Goal: Task Accomplishment & Management: Complete application form

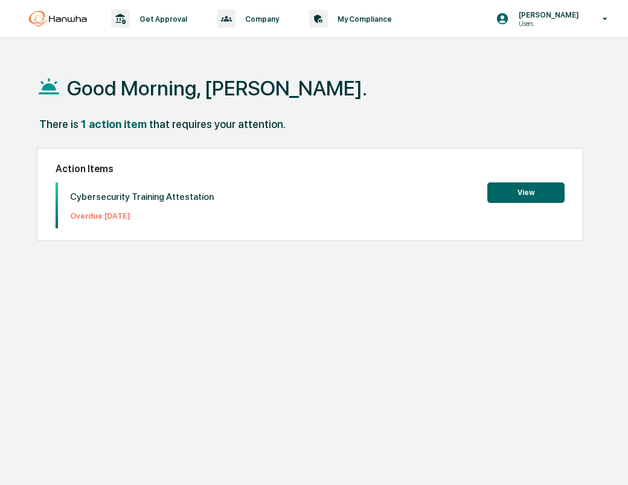
click at [544, 196] on button "View" at bounding box center [525, 192] width 77 height 21
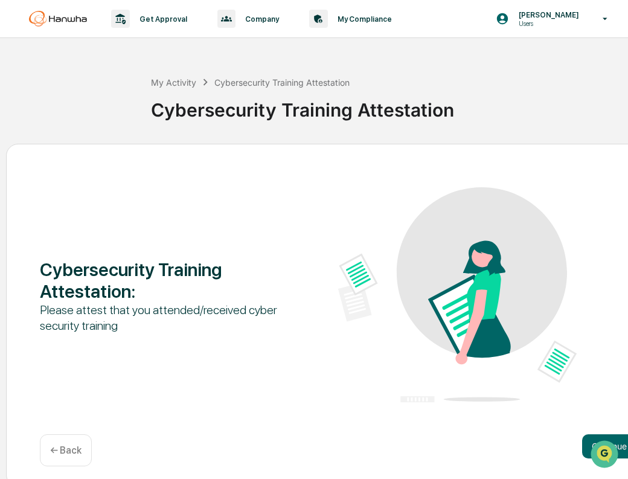
scroll to position [8, 0]
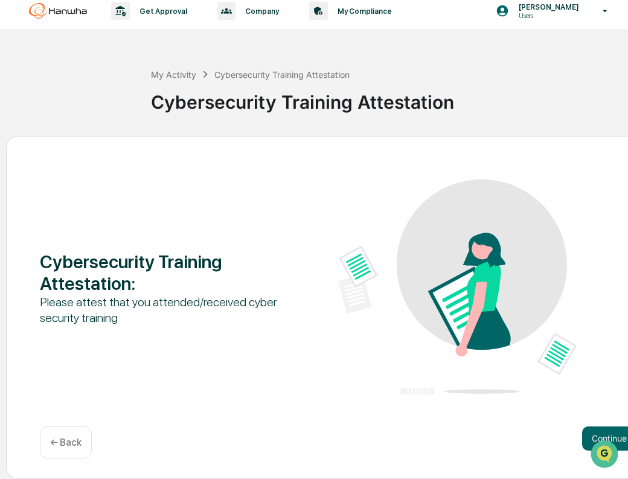
click at [618, 439] on div at bounding box center [605, 454] width 33 height 30
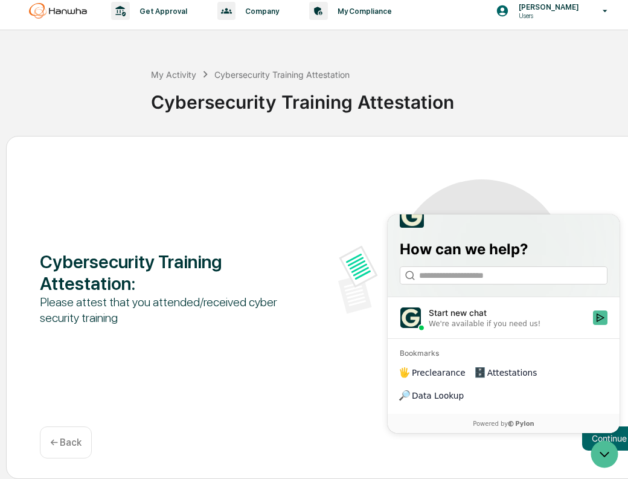
click at [214, 354] on div "Cybersecurity Training Attestation : Please attest that you attended/received c…" at bounding box center [338, 287] width 596 height 217
click at [622, 433] on button "Continue" at bounding box center [609, 438] width 54 height 24
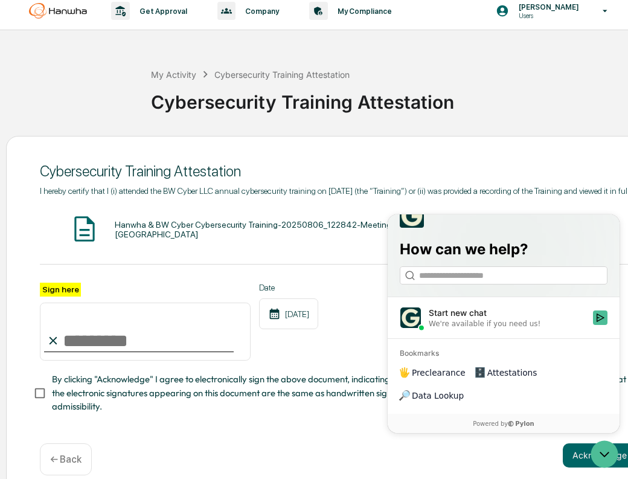
click at [186, 347] on input "Sign here" at bounding box center [145, 331] width 211 height 58
type input "**********"
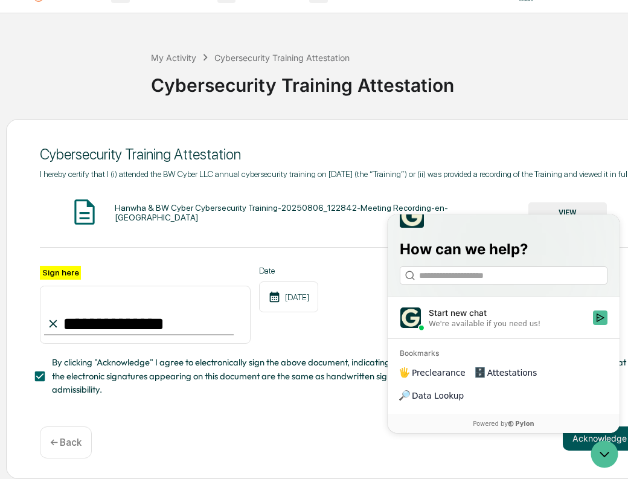
click at [572, 445] on button "Acknowledge" at bounding box center [600, 438] width 74 height 24
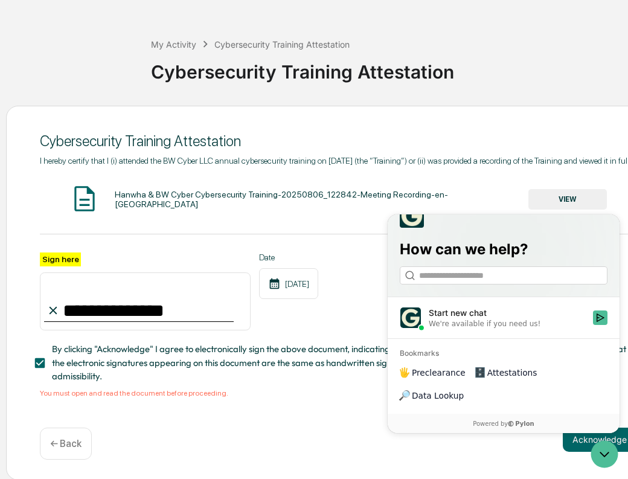
scroll to position [53, 0]
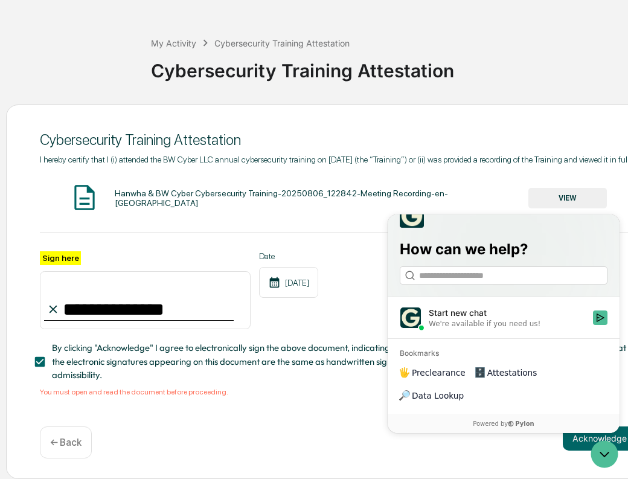
click at [581, 182] on div "Hanwha & BW Cyber Cybersecurity Training-20250806_122842-Meeting Recording-en-U…" at bounding box center [338, 198] width 596 height 32
click at [581, 188] on button "VIEW" at bounding box center [567, 198] width 78 height 21
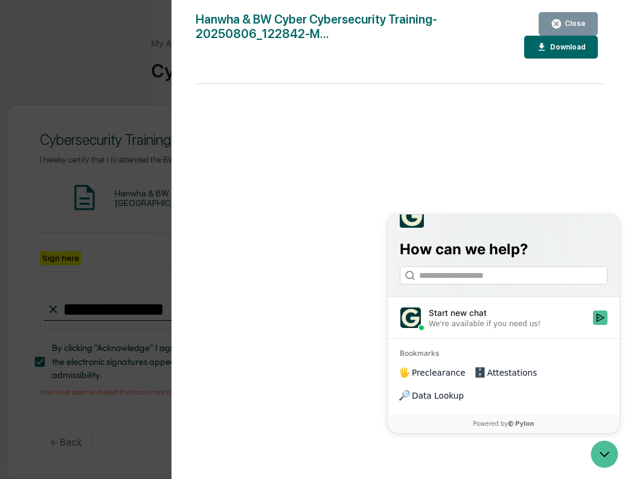
click at [144, 240] on div "Version History [DATE] 08:21 PM [PERSON_NAME] & BW Cyber Cybersecurity Training…" at bounding box center [314, 239] width 628 height 479
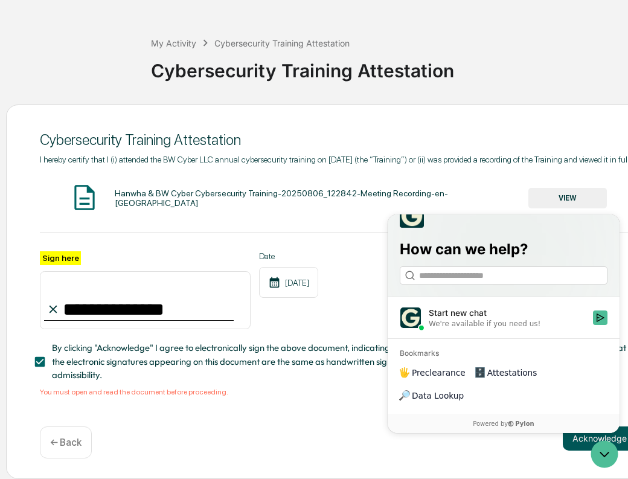
click at [586, 444] on button "Acknowledge" at bounding box center [600, 438] width 74 height 24
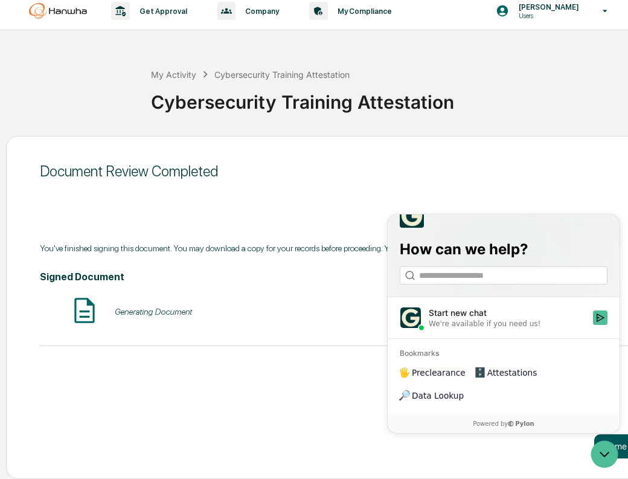
scroll to position [8, 0]
